Goal: Information Seeking & Learning: Learn about a topic

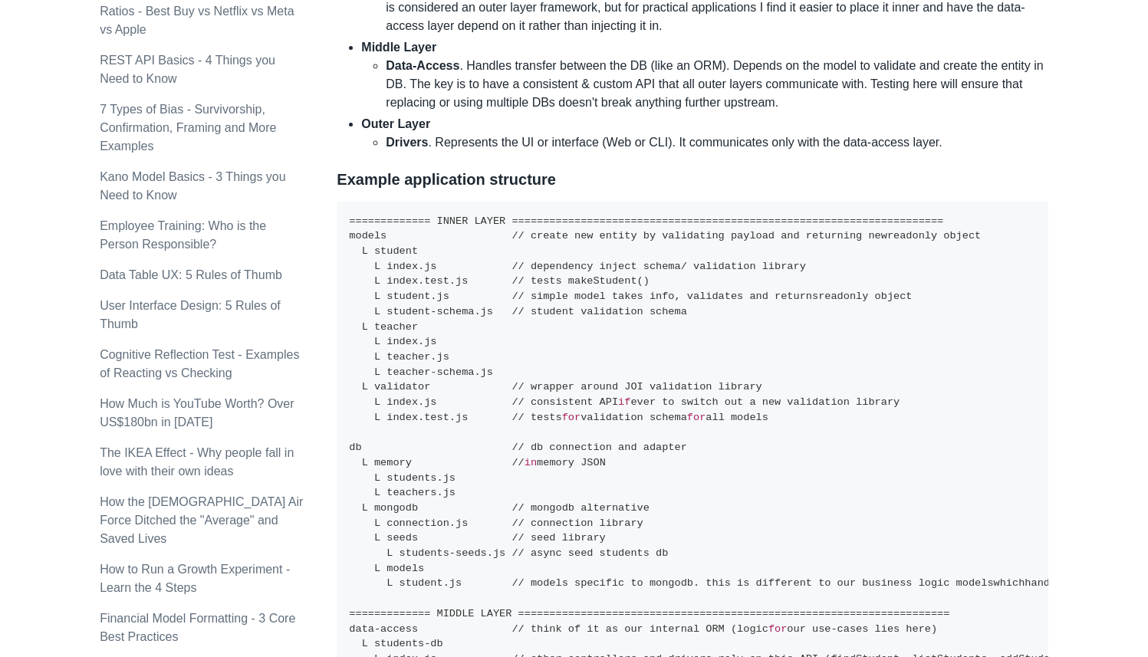
scroll to position [1325, 0]
